Goal: Transaction & Acquisition: Download file/media

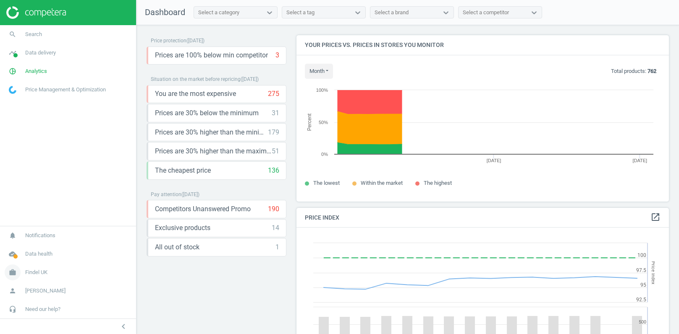
scroll to position [193, 373]
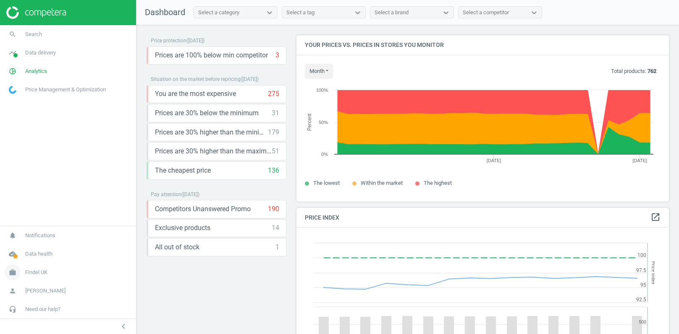
click at [35, 272] on span "Findel UK" at bounding box center [36, 273] width 22 height 8
click at [42, 52] on span "Data delivery" at bounding box center [40, 53] width 31 height 8
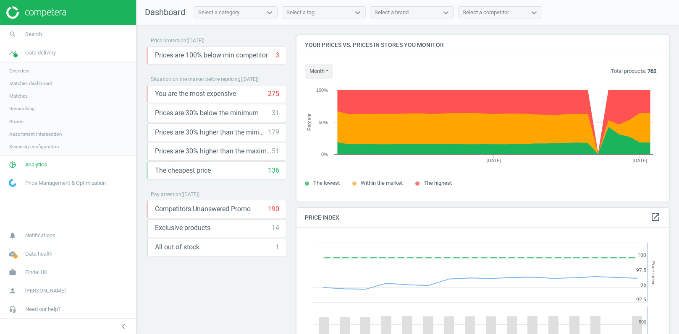
click at [19, 122] on span "Stores" at bounding box center [16, 121] width 14 height 7
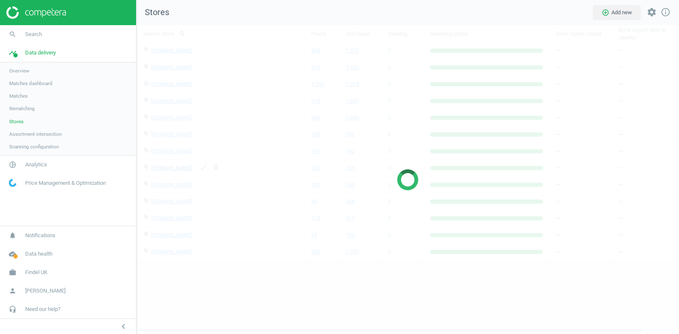
scroll to position [310, 543]
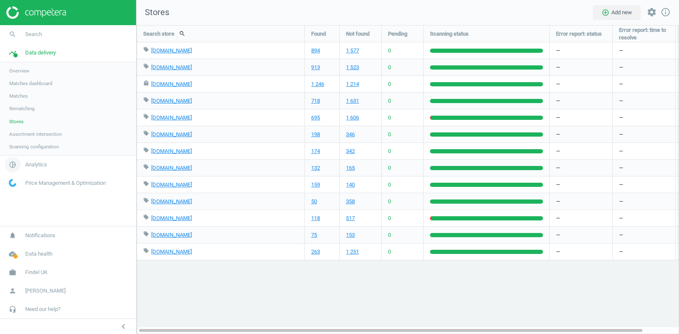
click at [32, 165] on span "Analytics" at bounding box center [36, 165] width 22 height 8
click at [16, 101] on span "Products" at bounding box center [19, 102] width 20 height 7
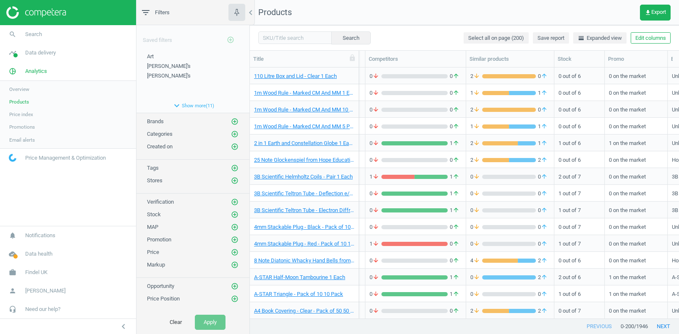
scroll to position [0, 265]
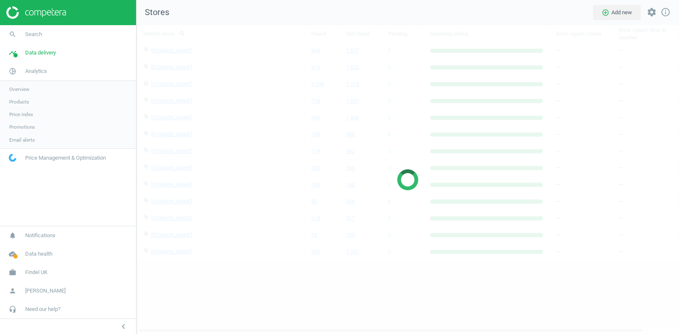
scroll to position [310, 543]
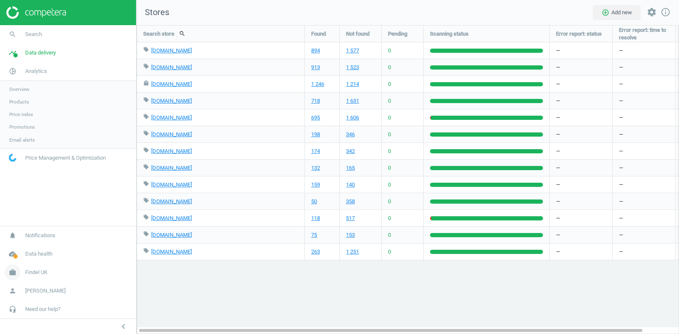
click at [33, 270] on span "Findel UK" at bounding box center [36, 273] width 22 height 8
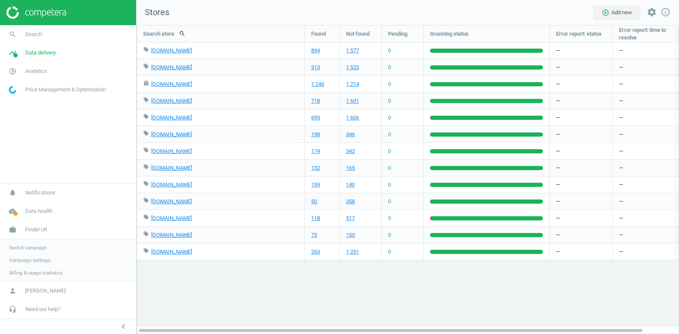
click at [25, 261] on span "Campaign settings" at bounding box center [29, 260] width 41 height 7
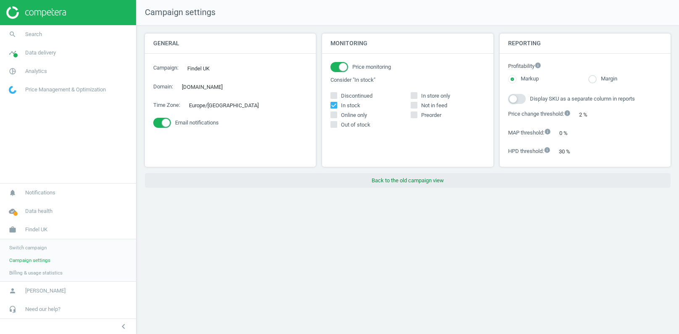
click at [387, 181] on button "Back to the old campaign view" at bounding box center [407, 180] width 525 height 15
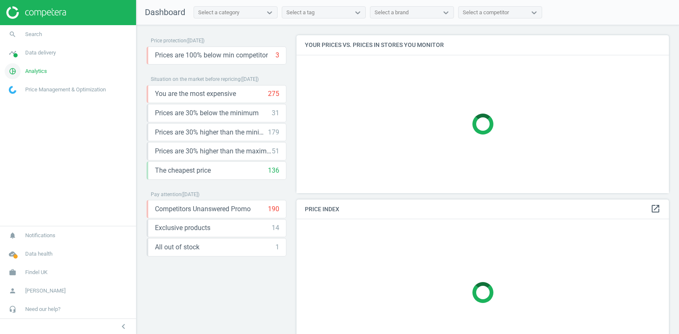
scroll to position [158, 373]
click at [38, 55] on span "Data delivery" at bounding box center [40, 53] width 31 height 8
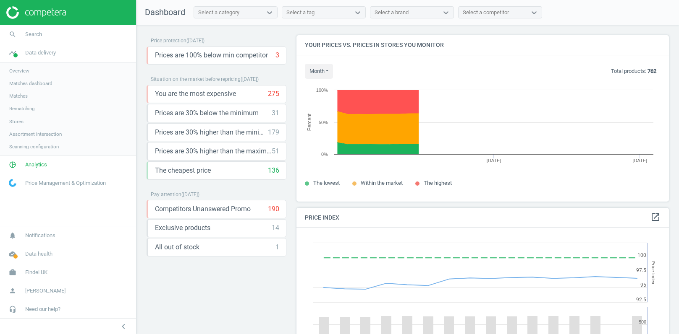
scroll to position [193, 373]
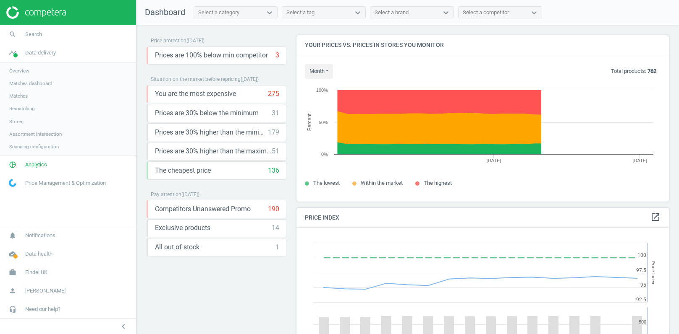
click at [35, 135] on span "Assortment intersection" at bounding box center [35, 134] width 52 height 7
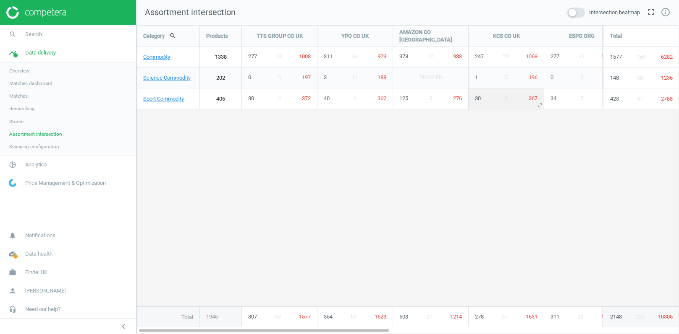
scroll to position [310, 543]
click at [571, 13] on span at bounding box center [576, 13] width 18 height 10
click at [0, 0] on input "checkbox" at bounding box center [0, 0] width 0 height 0
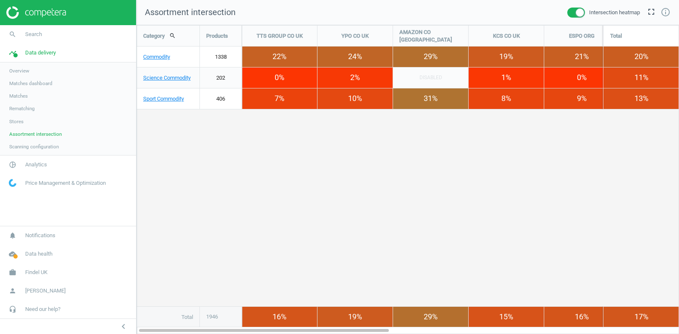
click at [571, 13] on span at bounding box center [576, 13] width 18 height 10
click at [0, 0] on input "checkbox" at bounding box center [0, 0] width 0 height 0
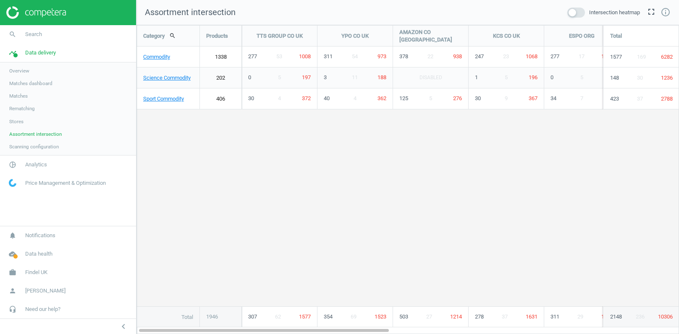
click at [13, 121] on span "Stores" at bounding box center [16, 121] width 14 height 7
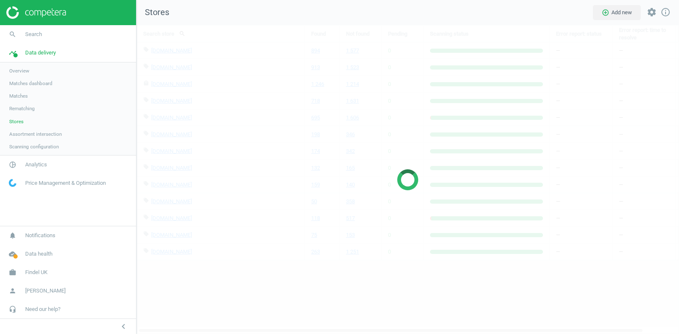
scroll to position [310, 543]
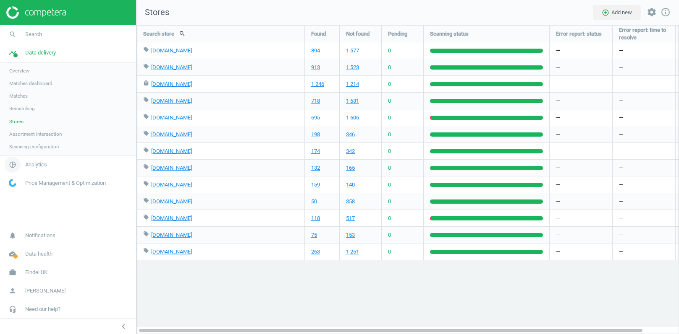
click at [29, 163] on span "Analytics" at bounding box center [36, 165] width 22 height 8
click at [16, 104] on span "Products" at bounding box center [19, 102] width 20 height 7
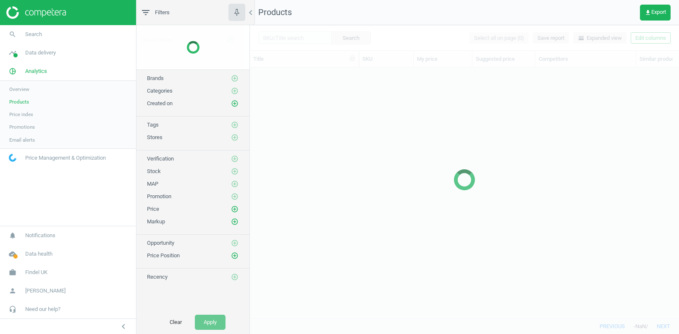
scroll to position [252, 428]
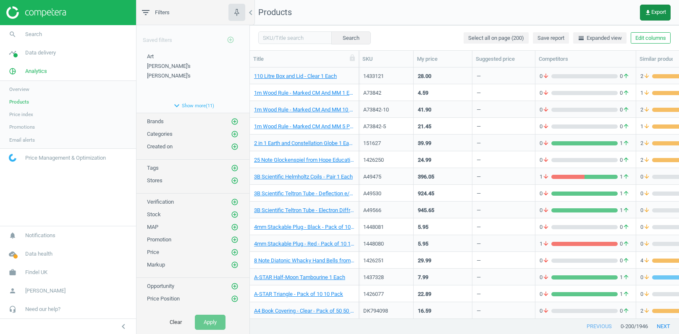
click at [655, 11] on span "get_app Export" at bounding box center [654, 12] width 21 height 7
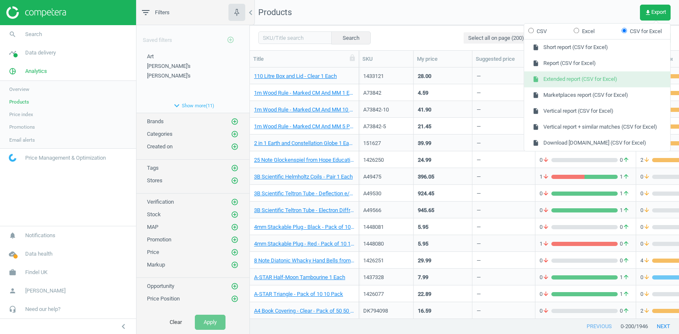
click at [561, 77] on button "insert_drive_file Extended report (CSV for Excel)" at bounding box center [597, 80] width 146 height 16
